Goal: Task Accomplishment & Management: Manage account settings

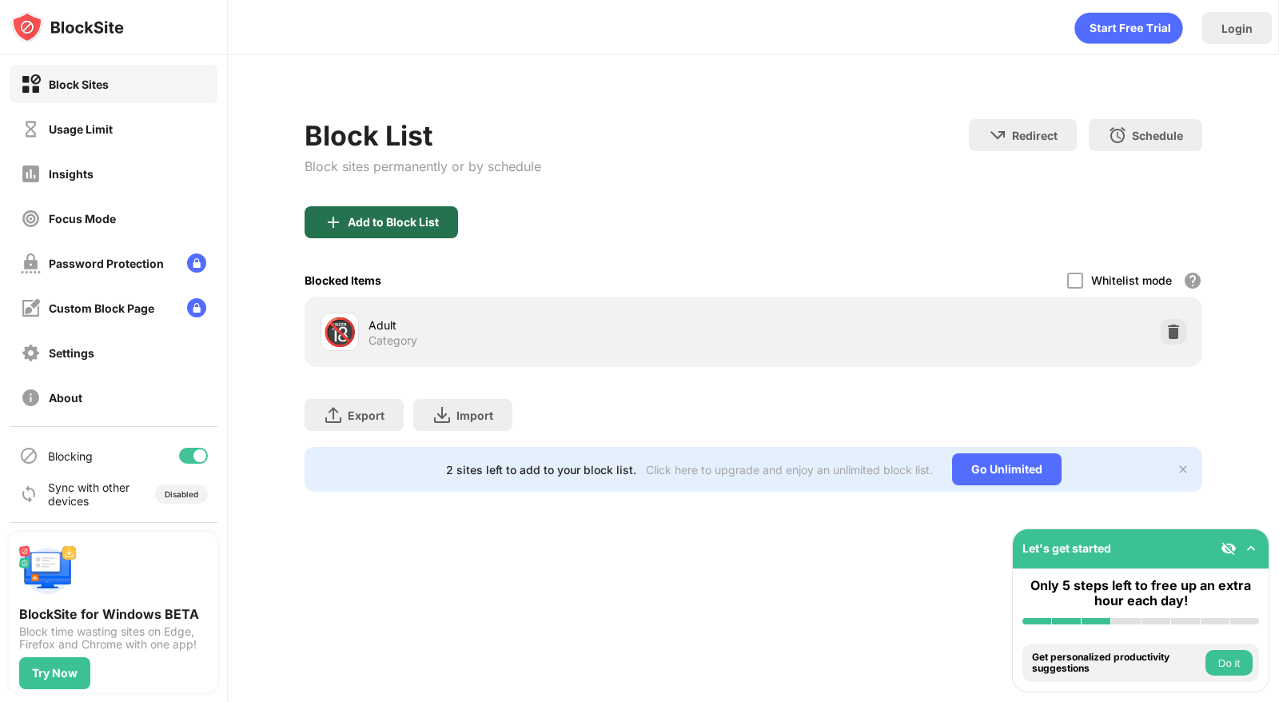
click at [430, 214] on div "Add to Block List" at bounding box center [381, 222] width 153 height 32
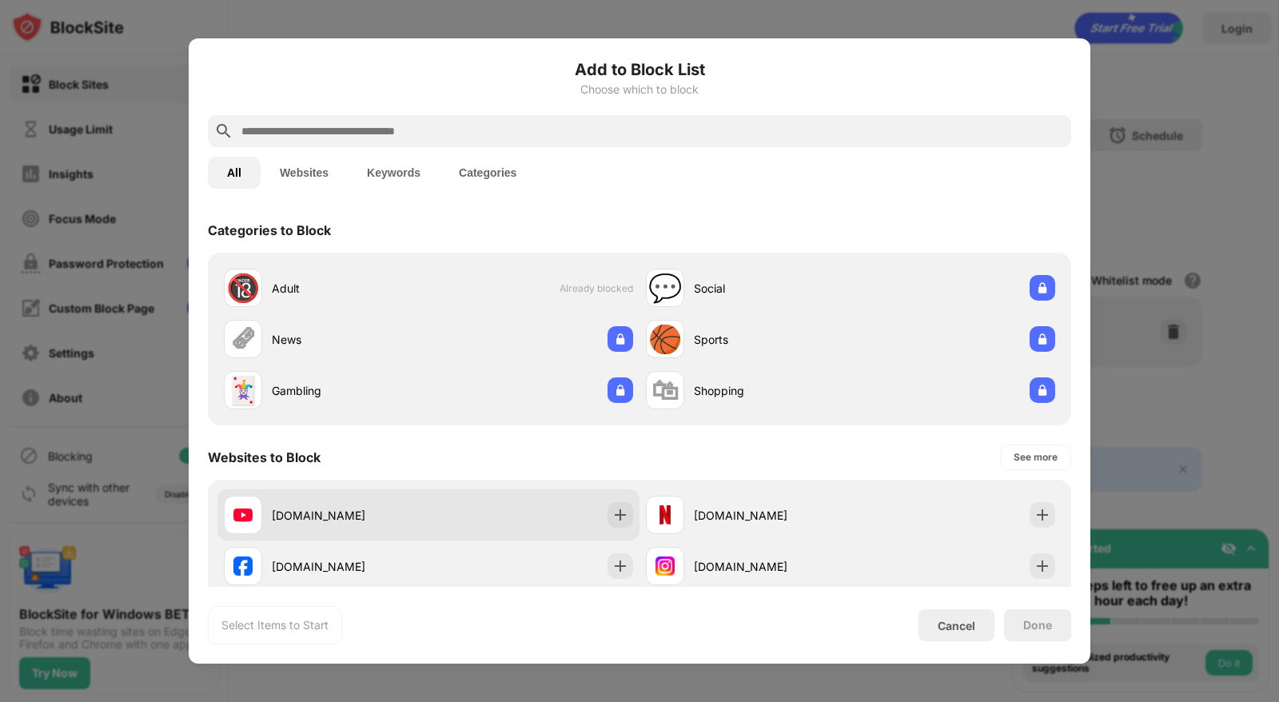
click at [508, 528] on div "[DOMAIN_NAME]" at bounding box center [428, 514] width 422 height 51
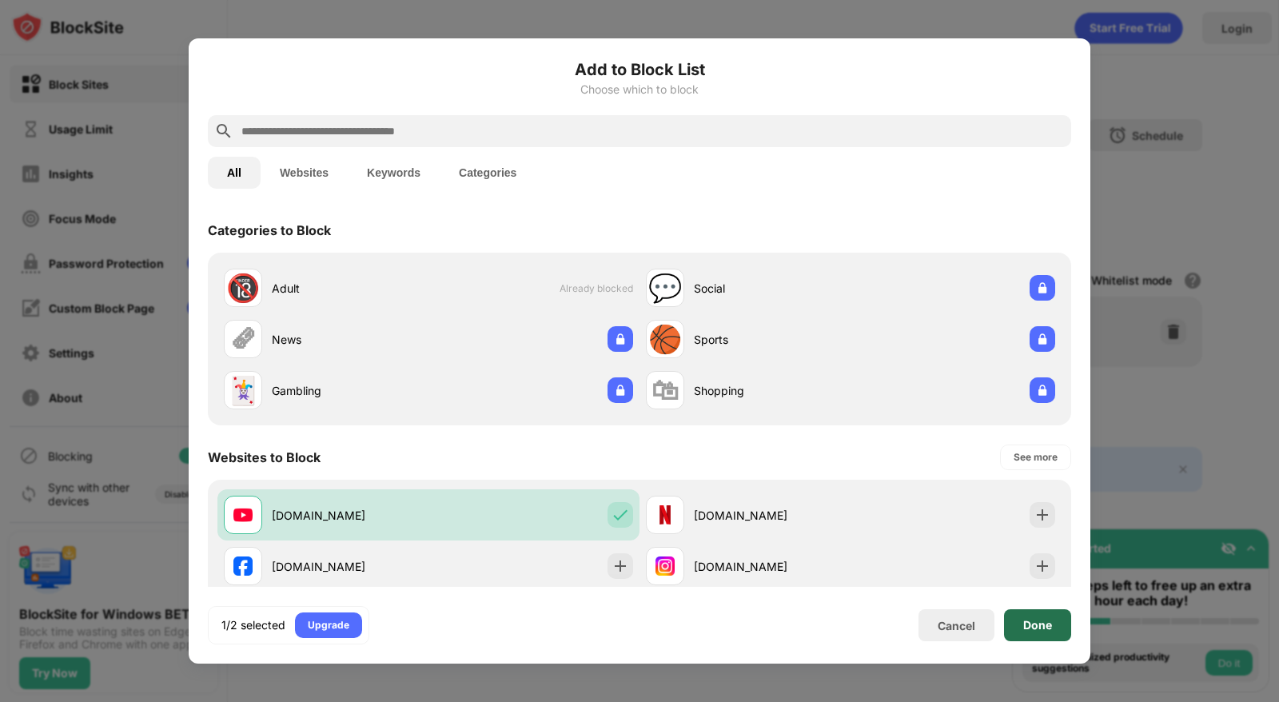
click at [1026, 628] on div "Done" at bounding box center [1037, 625] width 29 height 13
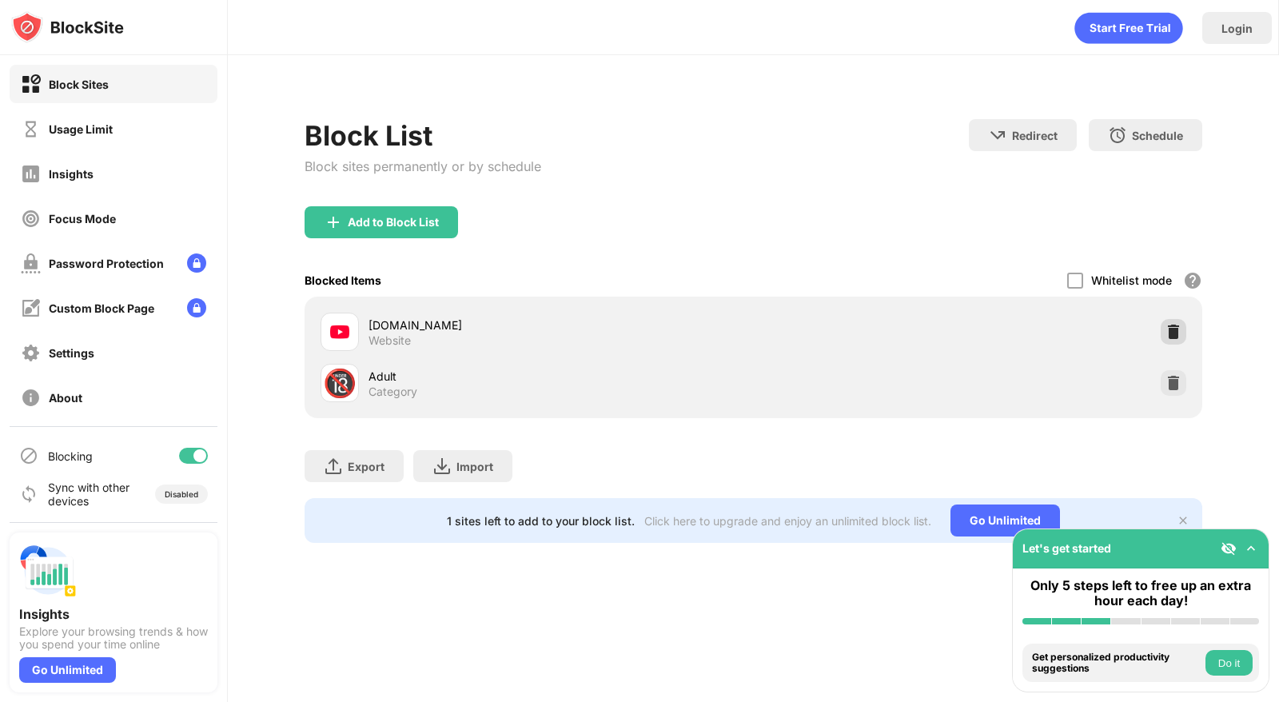
drag, startPoint x: 1184, startPoint y: 341, endPoint x: 1181, endPoint y: 328, distance: 13.8
click at [1181, 328] on div "[DOMAIN_NAME] Website" at bounding box center [753, 331] width 879 height 51
click at [1181, 328] on div at bounding box center [1174, 332] width 26 height 26
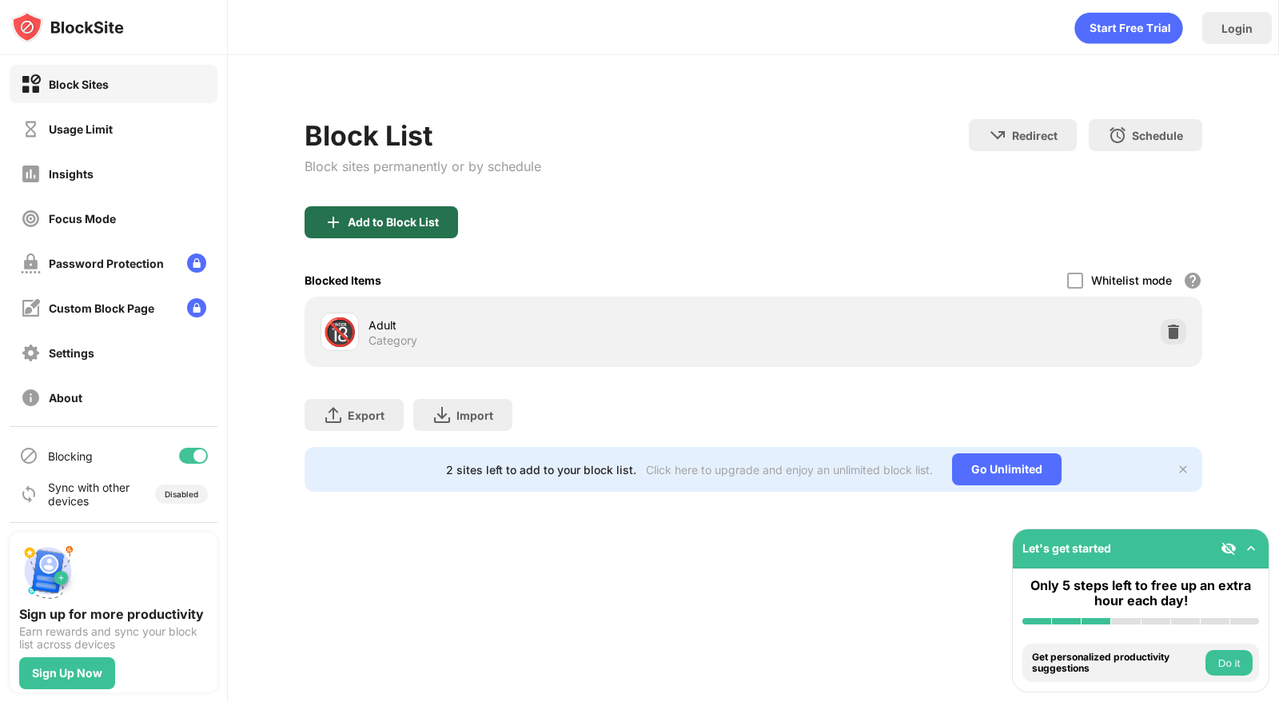
click at [381, 231] on div "Add to Block List" at bounding box center [381, 222] width 153 height 32
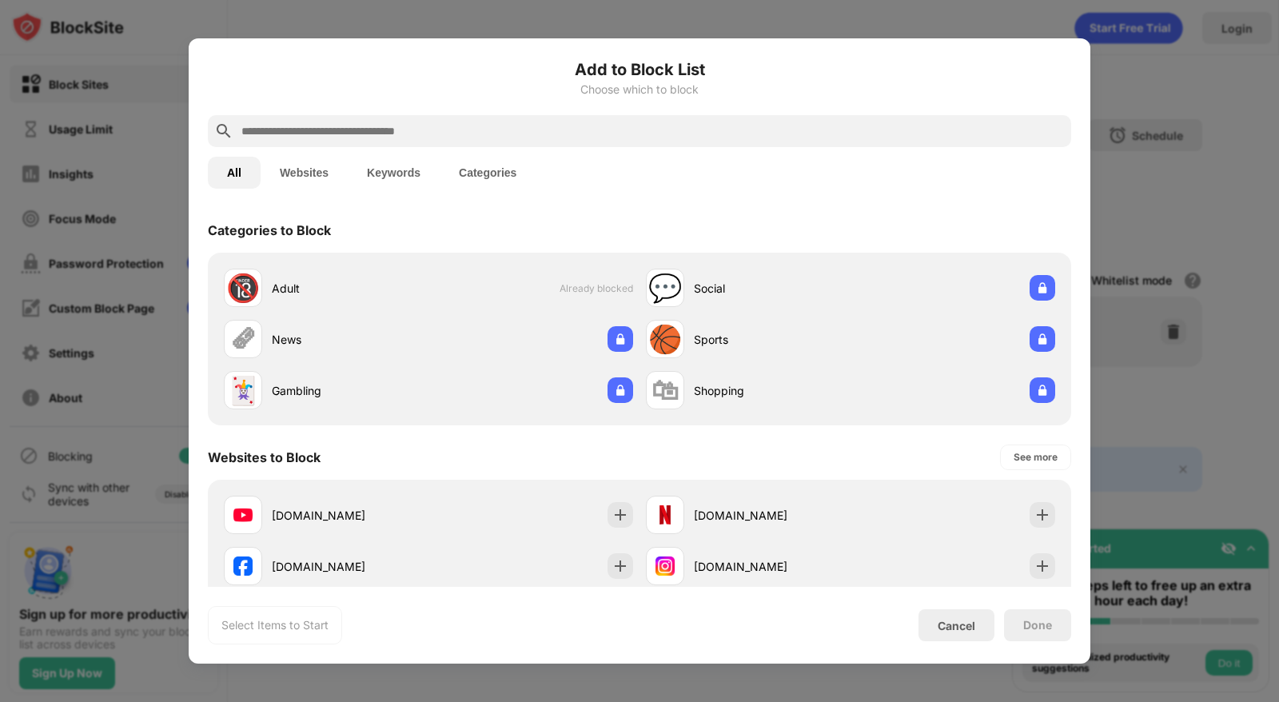
click at [459, 486] on div "youtube.com netflix.com facebook.com instagram.com x.com reddit.com tiktok.com …" at bounding box center [639, 617] width 863 height 275
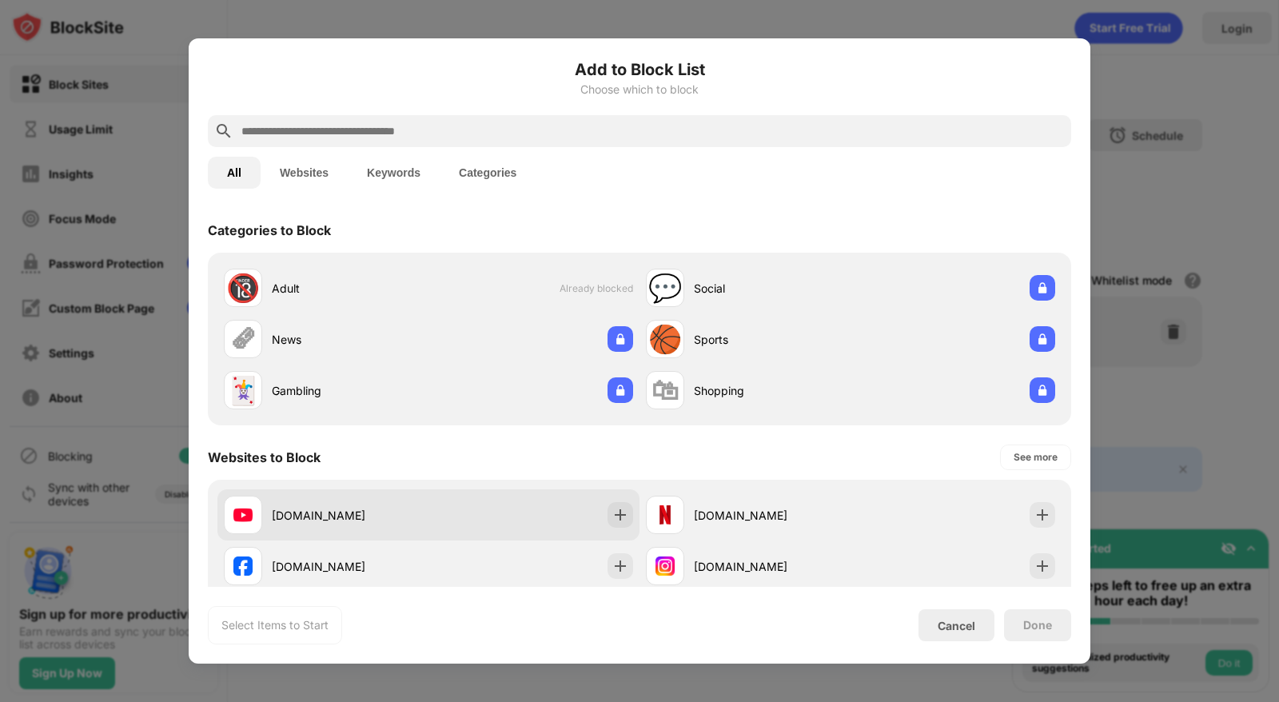
drag, startPoint x: 468, startPoint y: 503, endPoint x: 567, endPoint y: 510, distance: 99.4
click at [468, 503] on div "[DOMAIN_NAME]" at bounding box center [428, 514] width 422 height 51
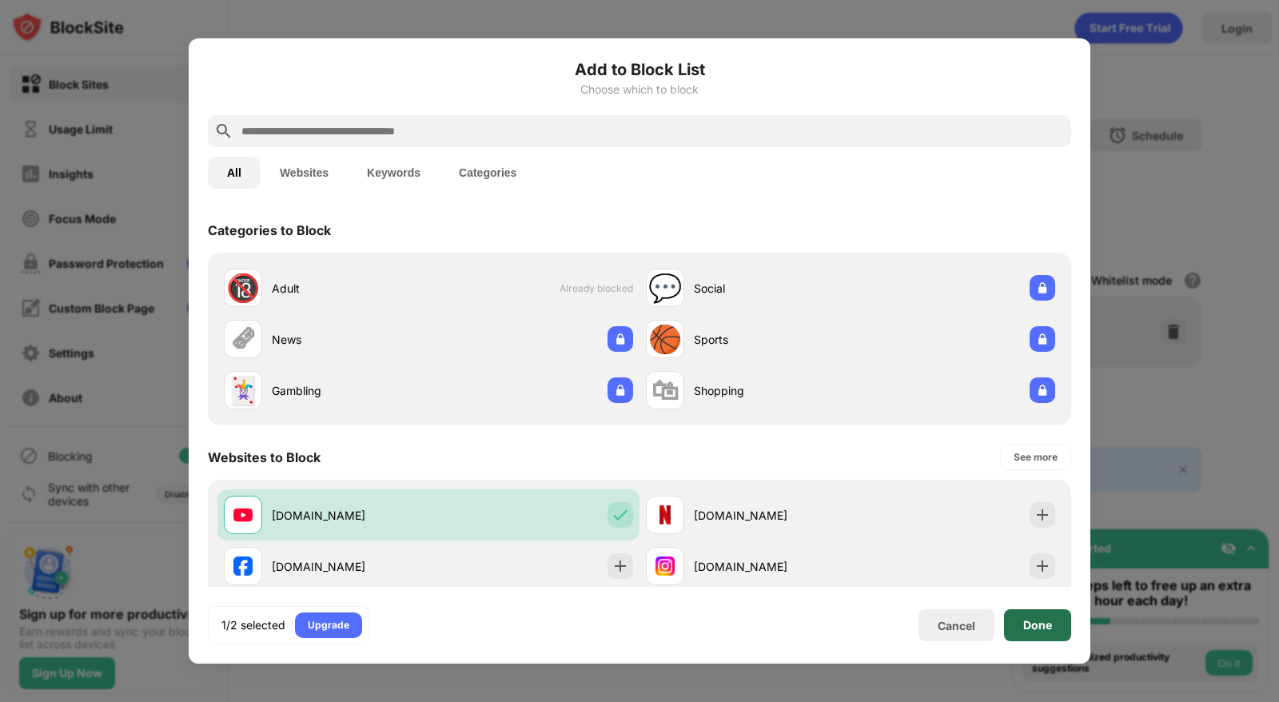
click at [1025, 619] on div "Done" at bounding box center [1037, 625] width 29 height 13
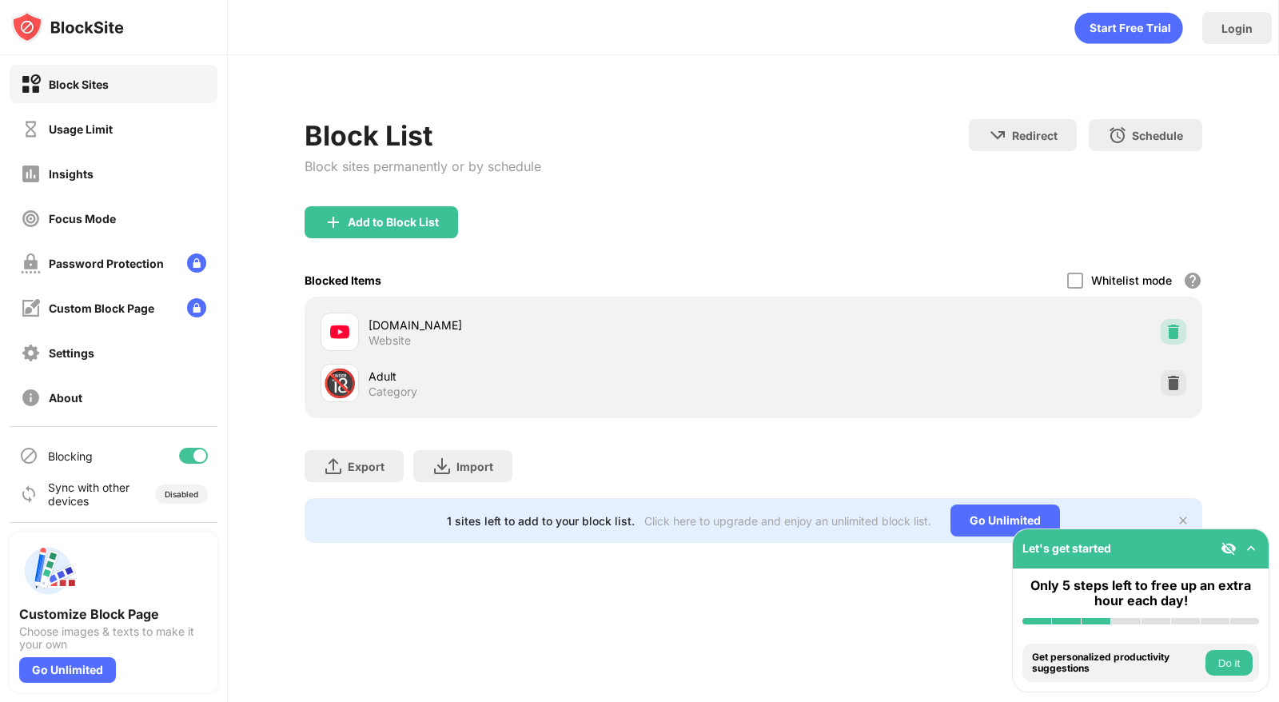
click at [1184, 321] on div at bounding box center [1174, 332] width 26 height 26
